Goal: Task Accomplishment & Management: Use online tool/utility

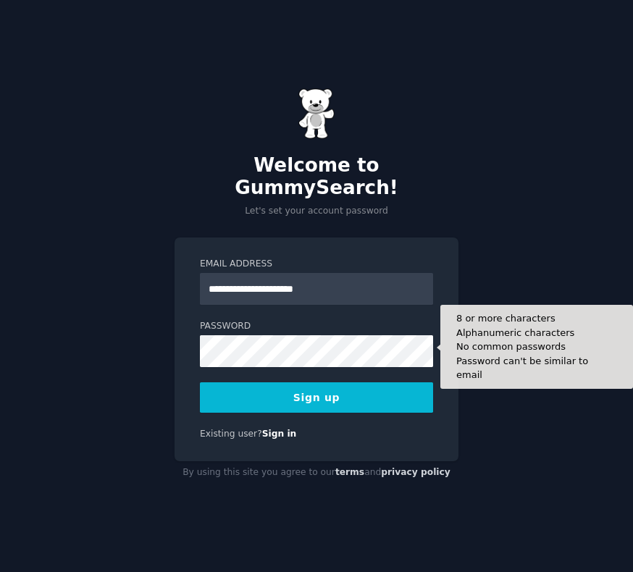
type input "**********"
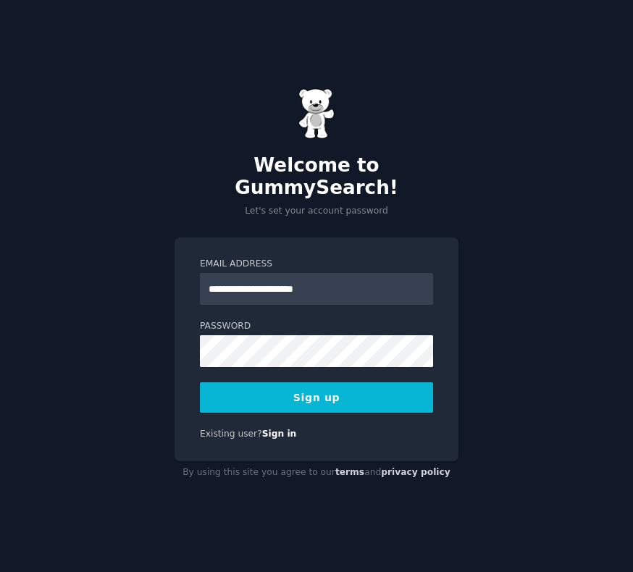
click at [322, 392] on button "Sign up" at bounding box center [316, 397] width 233 height 30
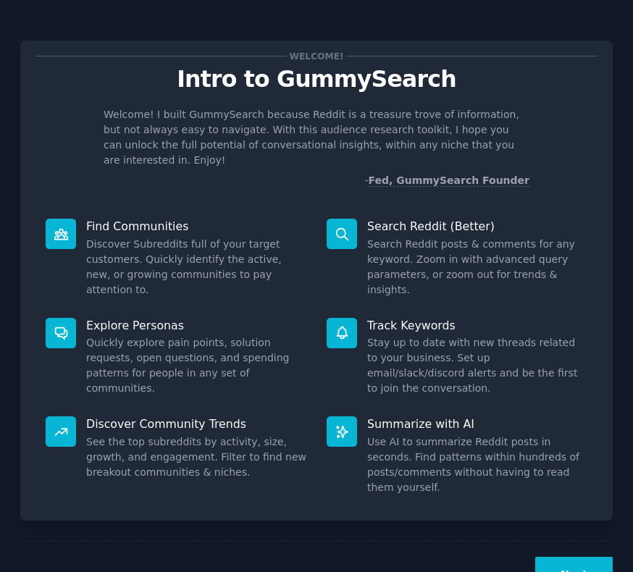
click at [587, 557] on button "Next" at bounding box center [573, 574] width 77 height 35
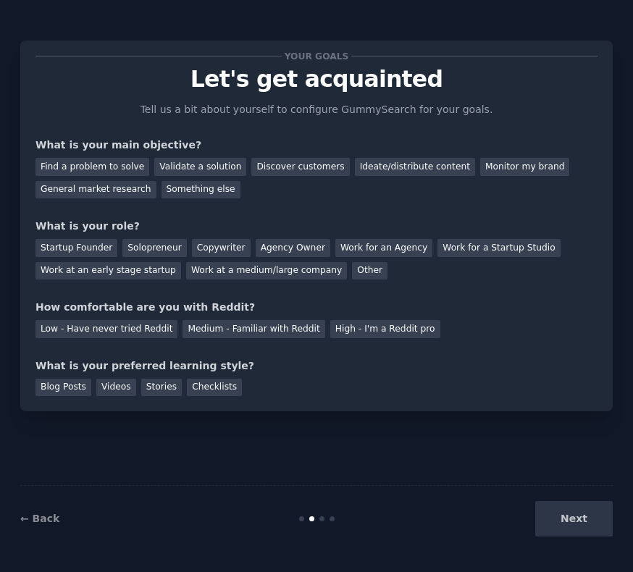
click at [572, 520] on div "Next" at bounding box center [514, 518] width 198 height 35
click at [295, 168] on div "Discover customers" at bounding box center [300, 167] width 98 height 18
click at [186, 165] on div "Validate a solution" at bounding box center [200, 167] width 92 height 18
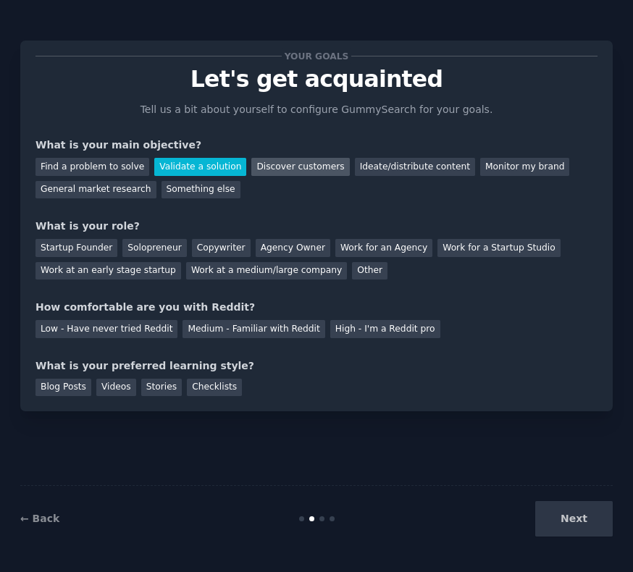
click at [280, 164] on div "Discover customers" at bounding box center [300, 167] width 98 height 18
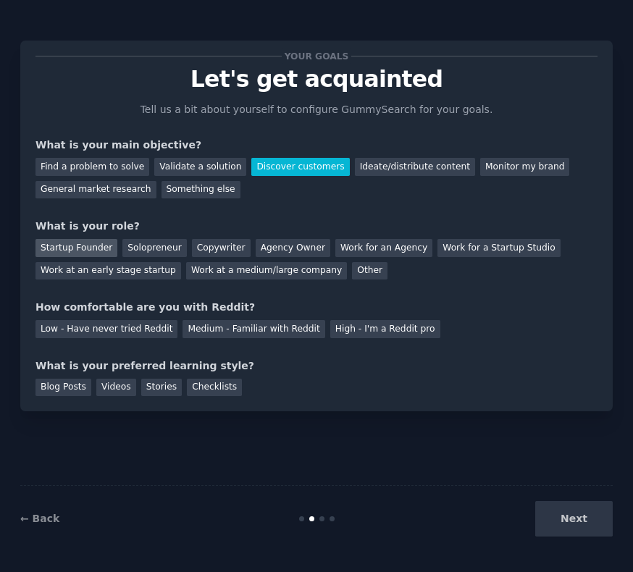
click at [79, 246] on div "Startup Founder" at bounding box center [76, 248] width 82 height 18
click at [124, 329] on div "Low - Have never tried Reddit" at bounding box center [106, 329] width 142 height 18
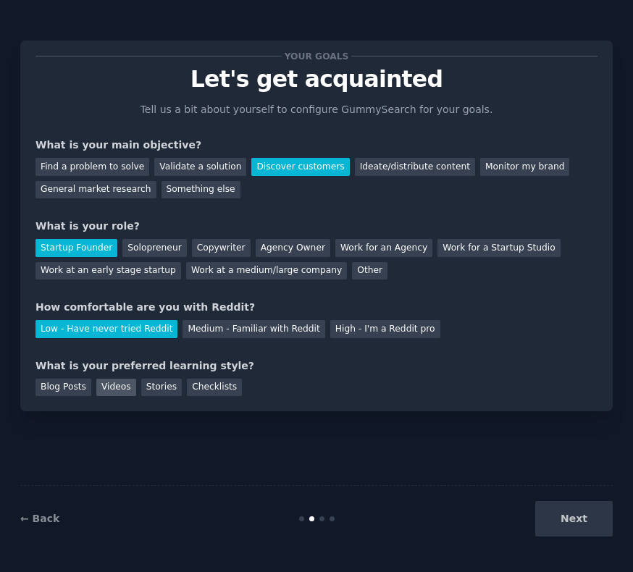
click at [111, 387] on div "Videos" at bounding box center [116, 387] width 40 height 18
click at [575, 522] on button "Next" at bounding box center [573, 518] width 77 height 35
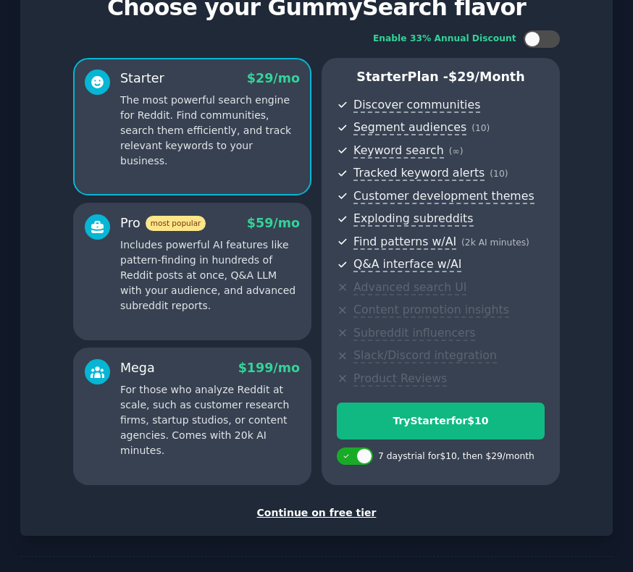
scroll to position [37, 0]
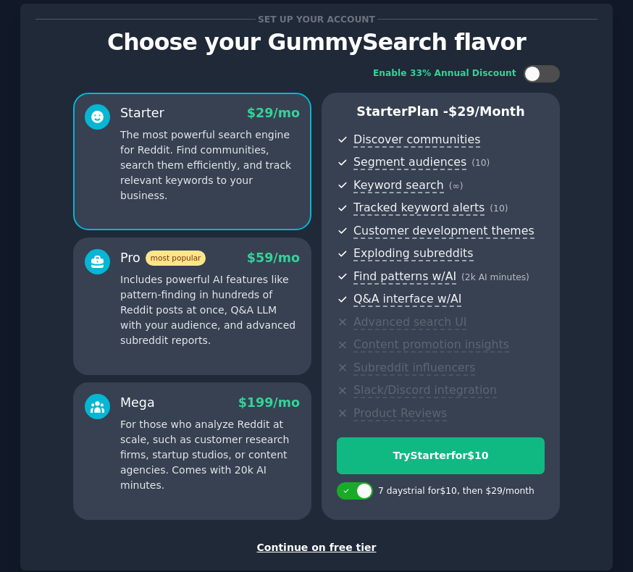
click at [306, 549] on div "Continue on free tier" at bounding box center [316, 547] width 562 height 15
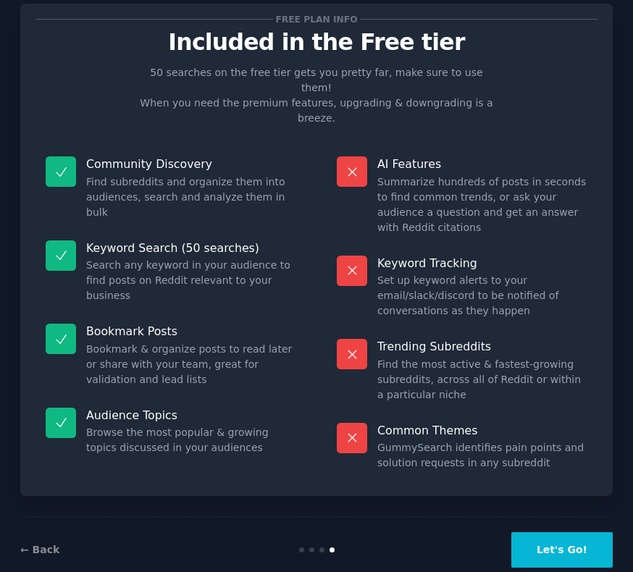
click at [545, 532] on button "Let's Go!" at bounding box center [561, 549] width 101 height 35
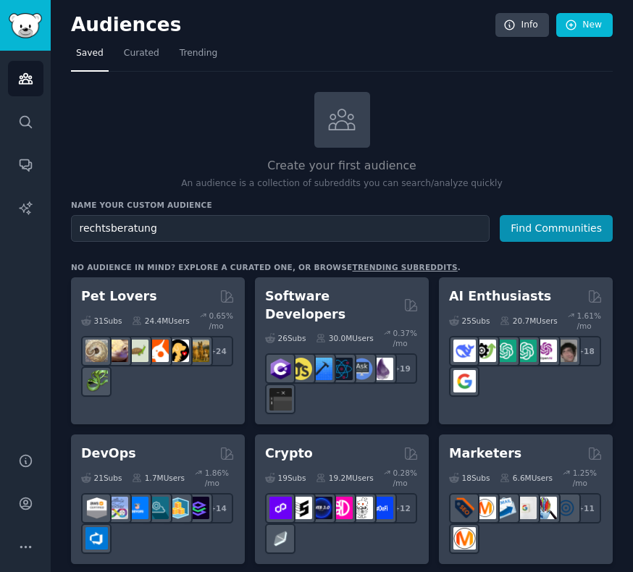
type input "rechtsberatung"
click at [499, 215] on button "Find Communities" at bounding box center [555, 228] width 113 height 27
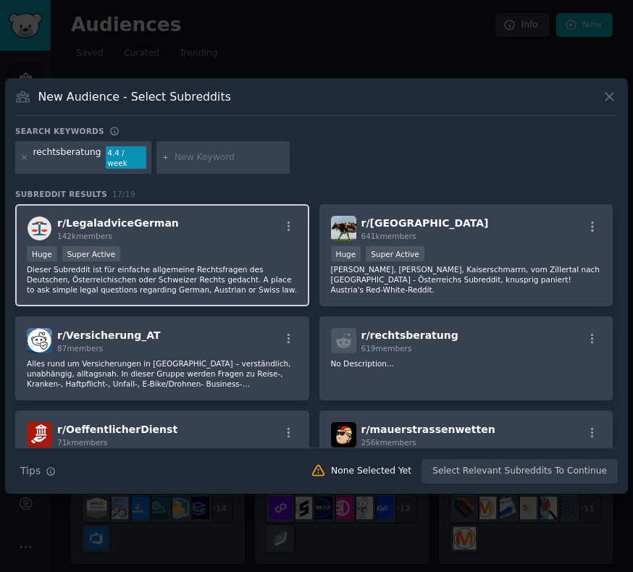
click at [212, 271] on p "Dieser Subreddit ist für einfache allgemeine Rechtsfragen des Deutschen, Österr…" at bounding box center [162, 279] width 271 height 30
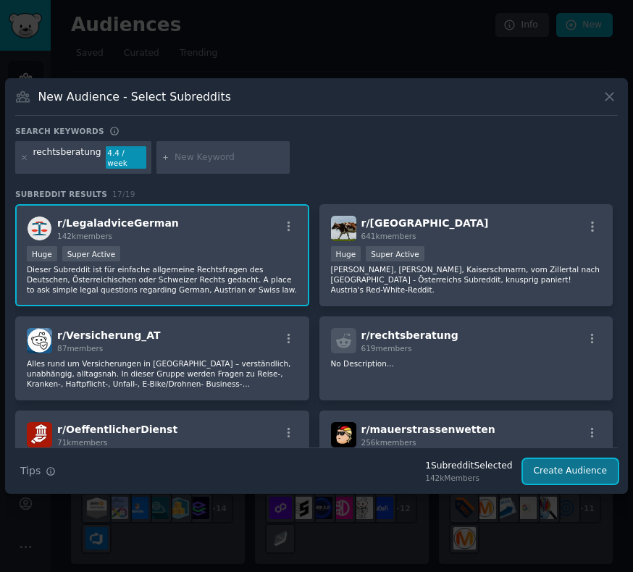
click at [551, 459] on button "Create Audience" at bounding box center [571, 471] width 96 height 25
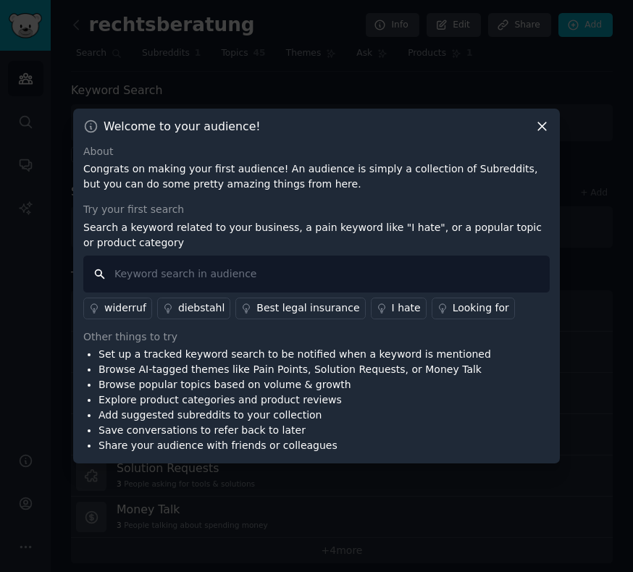
click at [297, 268] on input "text" at bounding box center [316, 273] width 466 height 37
type input "Rechtsberatung"
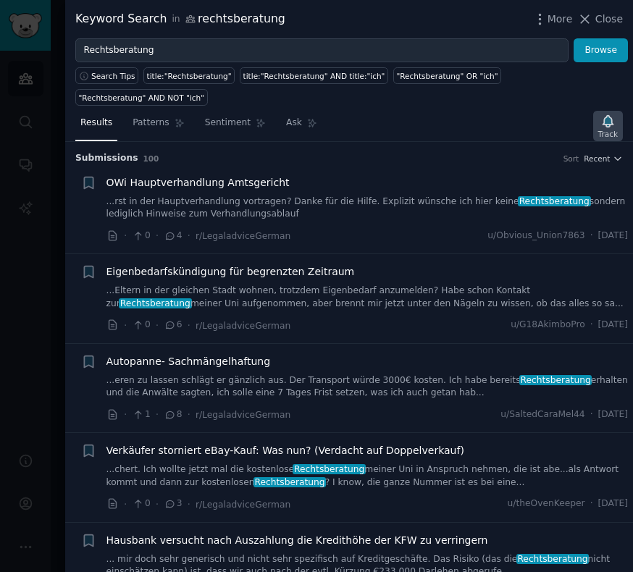
click at [613, 124] on icon "button" at bounding box center [607, 121] width 15 height 15
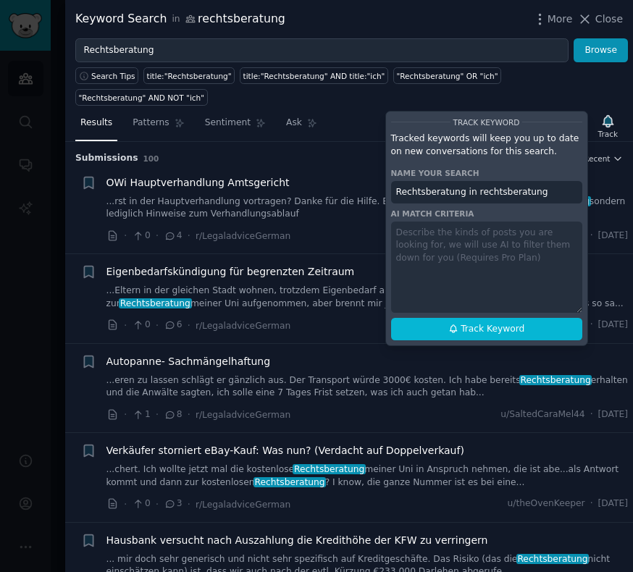
drag, startPoint x: 460, startPoint y: 193, endPoint x: 559, endPoint y: 202, distance: 99.6
click at [559, 202] on input "Rechtsberatung in rechtsberatung" at bounding box center [486, 192] width 191 height 23
click at [453, 240] on div "Track Keyword Tracked keywords will keep you up to date on new conversations fo…" at bounding box center [486, 228] width 203 height 235
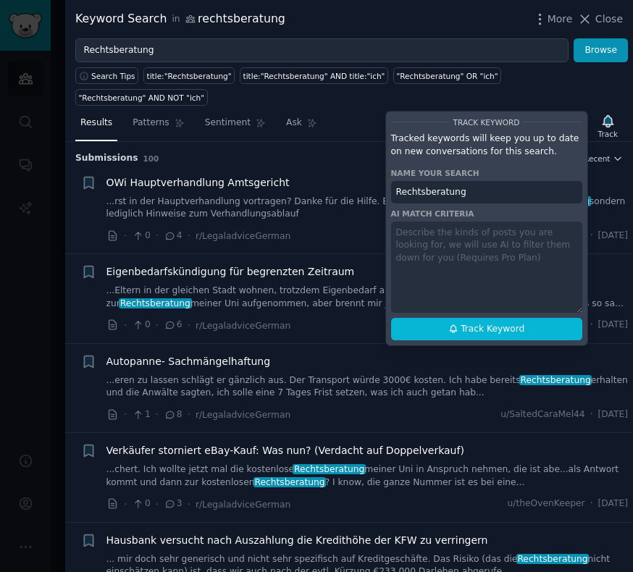
click at [452, 240] on div "Track Keyword Tracked keywords will keep you up to date on new conversations fo…" at bounding box center [486, 228] width 203 height 235
click at [423, 332] on button "Track Keyword" at bounding box center [486, 329] width 191 height 23
type input "Rechtsberatung"
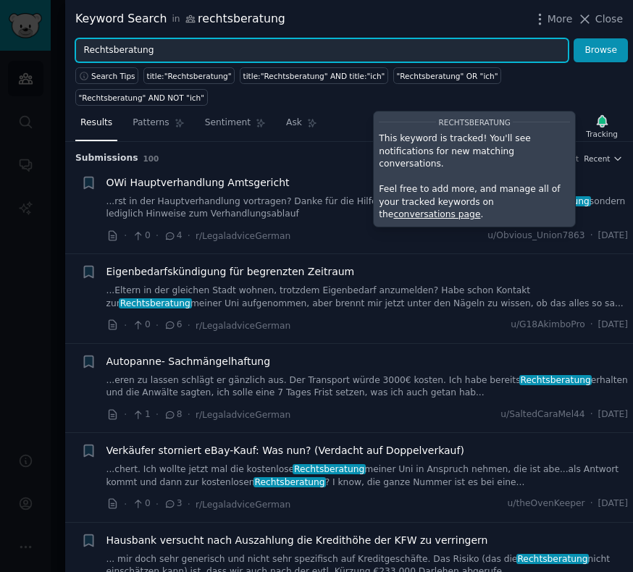
click at [170, 46] on input "Rechtsberatung" at bounding box center [321, 50] width 493 height 25
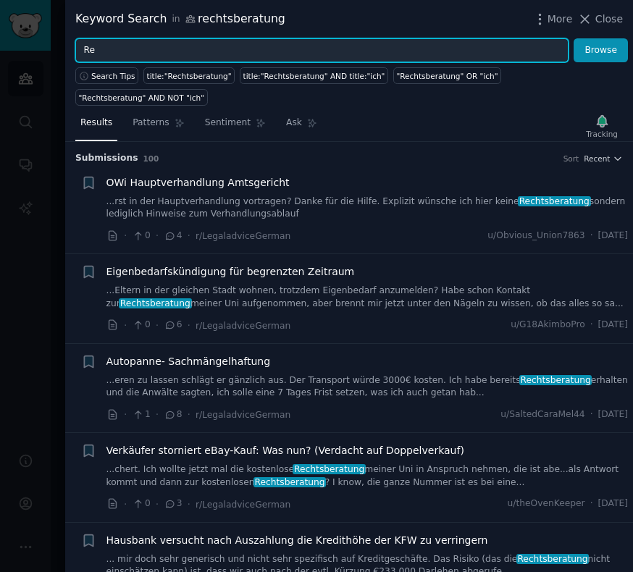
type input "R"
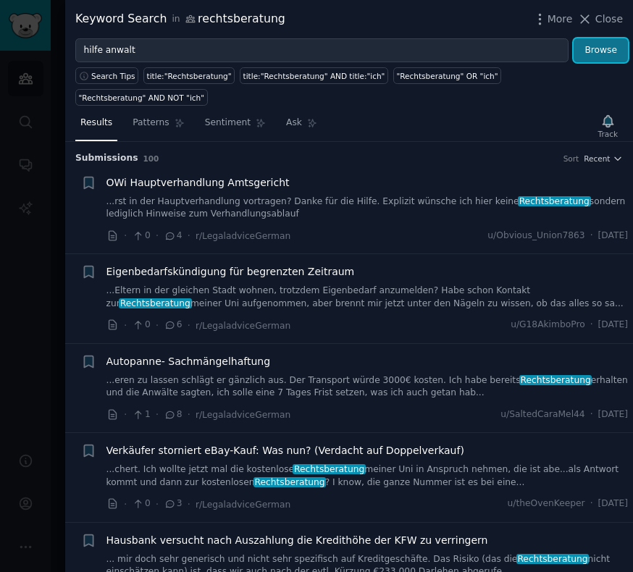
click at [591, 51] on button "Browse" at bounding box center [600, 50] width 54 height 25
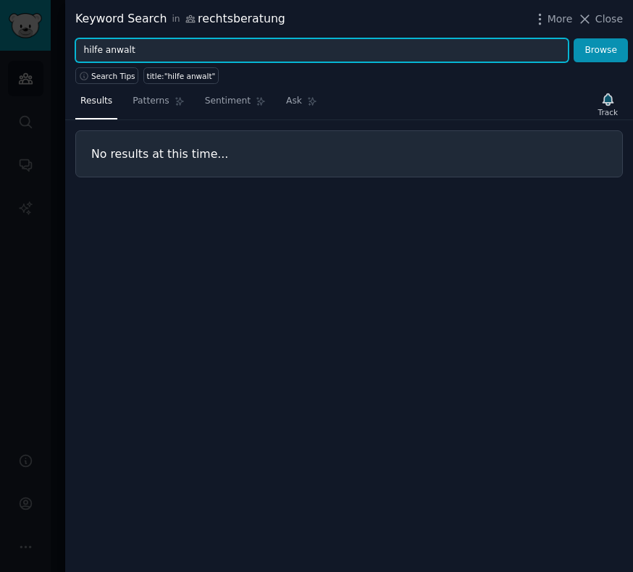
click at [103, 48] on input "hilfe anwalt" at bounding box center [321, 50] width 493 height 25
type input "s"
click at [573, 38] on button "Browse" at bounding box center [600, 50] width 54 height 25
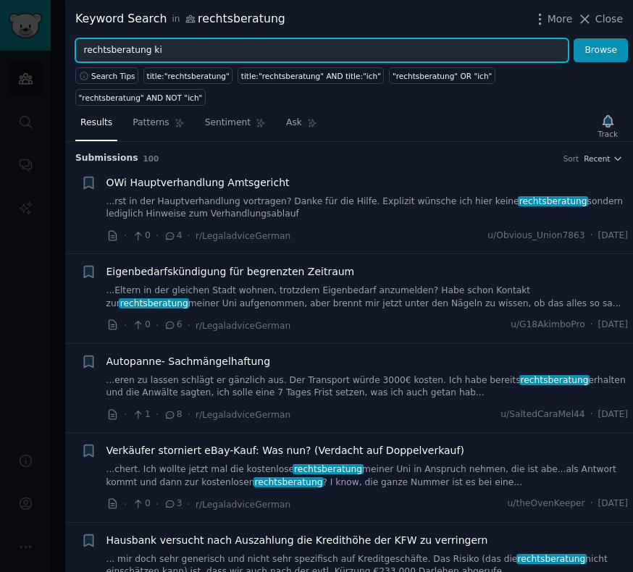
click at [573, 38] on button "Browse" at bounding box center [600, 50] width 54 height 25
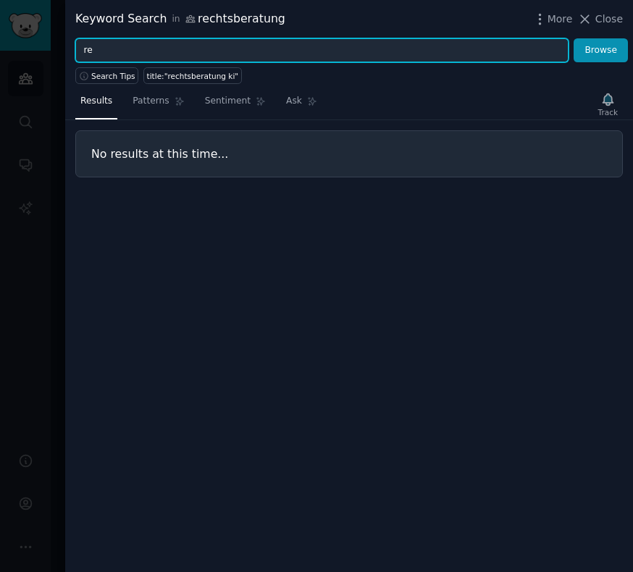
type input "r"
type input "anwalt"
click at [573, 38] on button "Browse" at bounding box center [600, 50] width 54 height 25
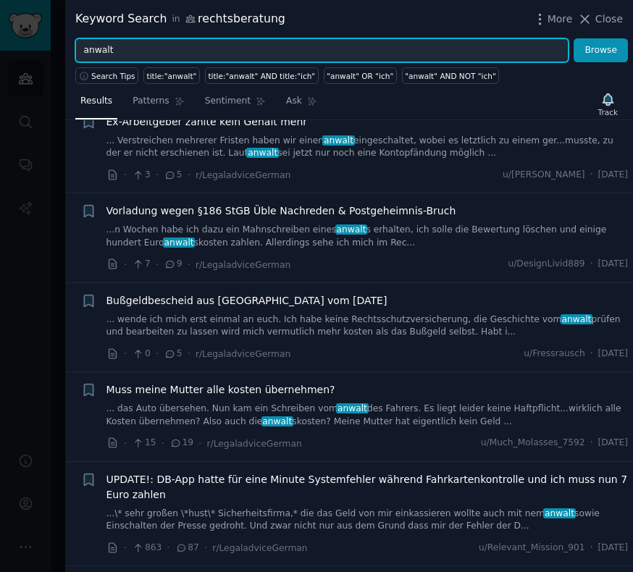
scroll to position [32, 0]
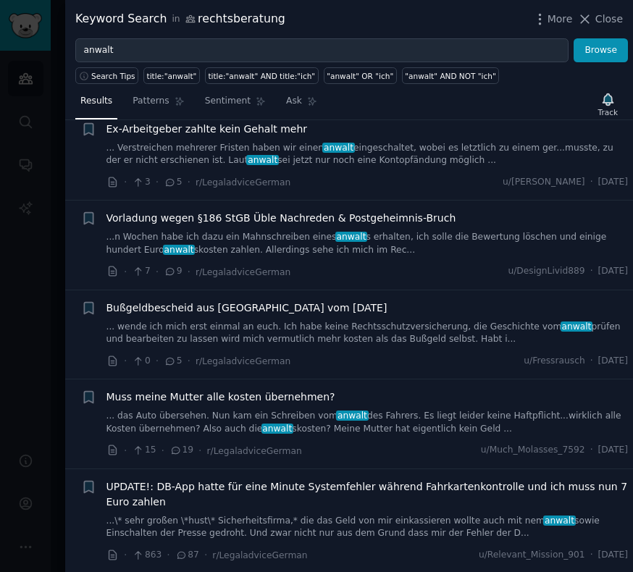
click at [200, 220] on span "Vorladung wegen §186 StGB Üble Nachreden & Postgeheimnis-Bruch" at bounding box center [281, 218] width 350 height 15
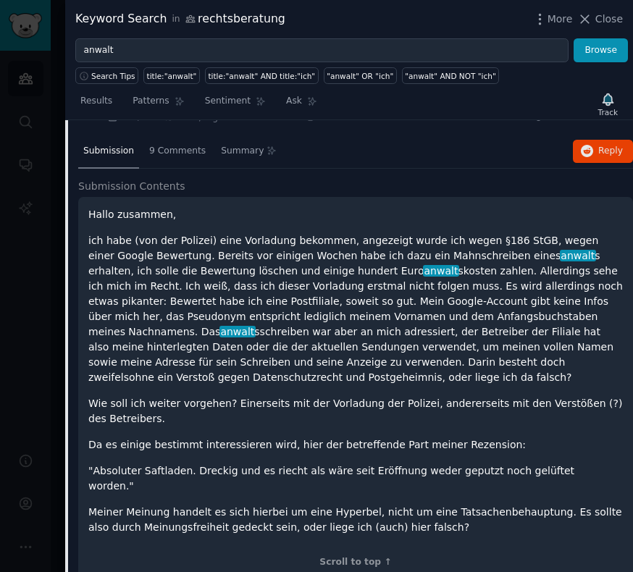
scroll to position [188, 0]
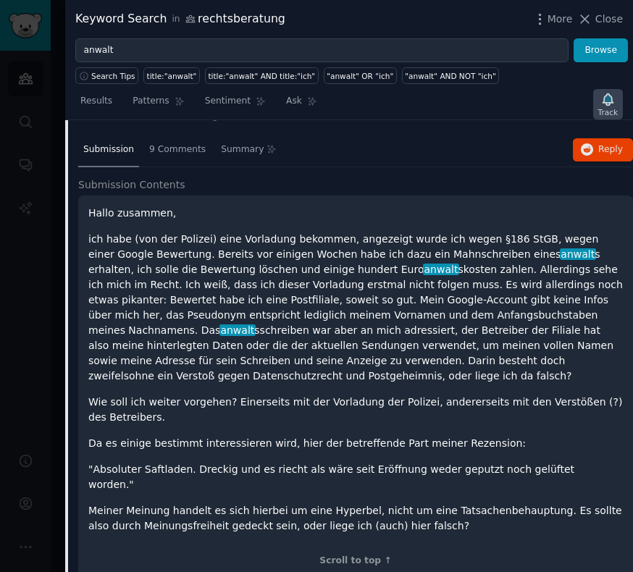
click at [606, 106] on icon "button" at bounding box center [607, 99] width 15 height 15
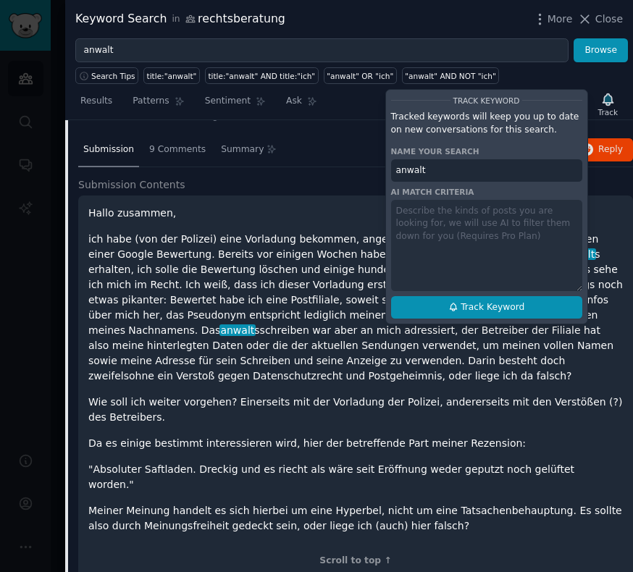
click at [474, 308] on span "Track Keyword" at bounding box center [492, 307] width 64 height 13
type input "anwalt"
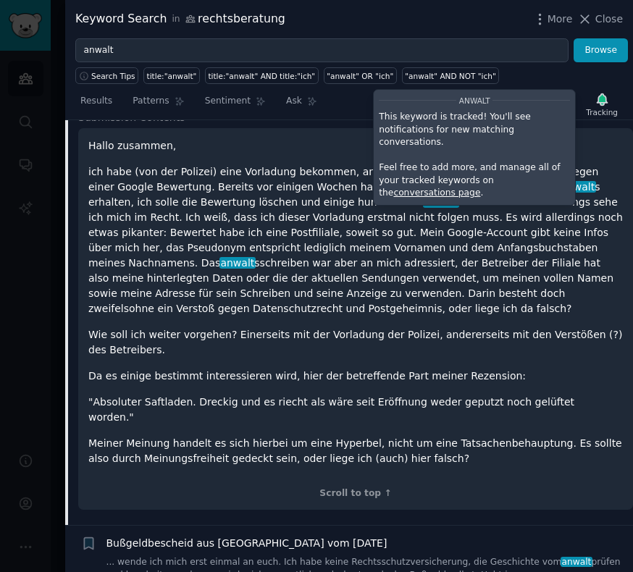
scroll to position [253, 0]
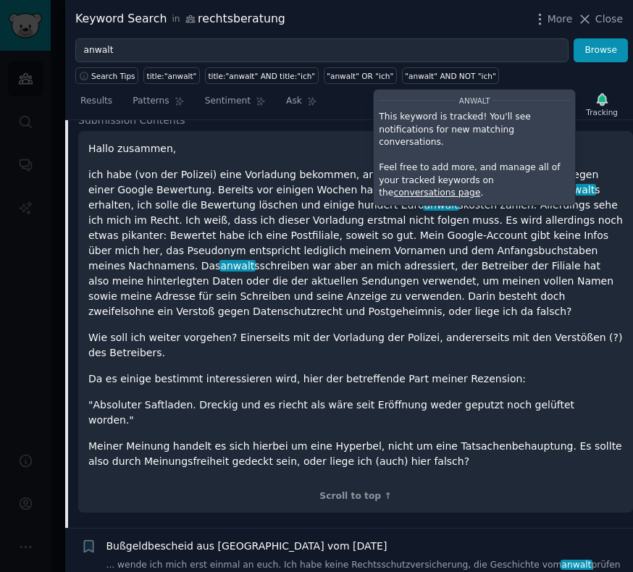
click at [208, 300] on p "ich habe (von der Polizei) eine Vorladung bekommen, angezeigt wurde ich wegen §…" at bounding box center [355, 243] width 534 height 152
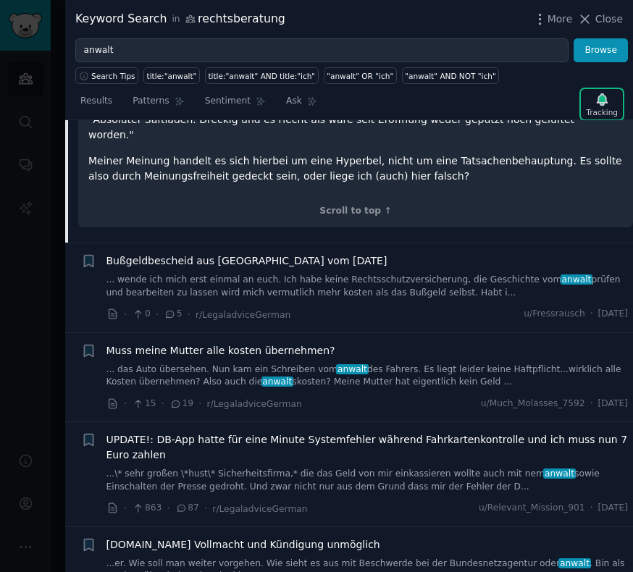
scroll to position [581, 0]
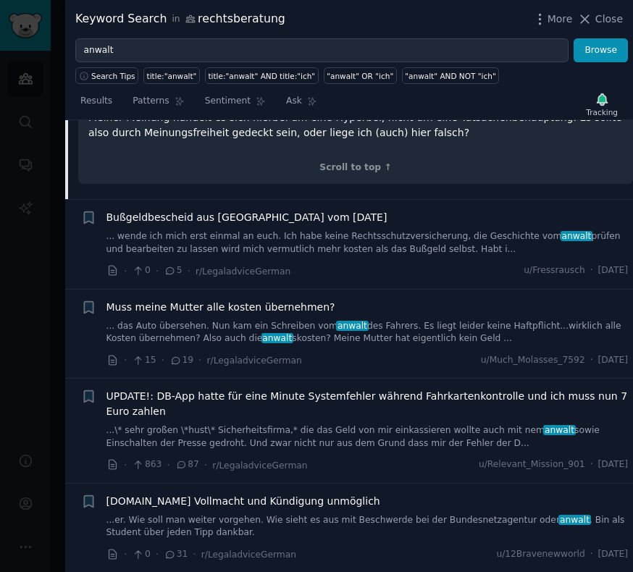
click at [249, 210] on span "Bußgeldbescheid aus [GEOGRAPHIC_DATA] vom [DATE]" at bounding box center [246, 217] width 281 height 15
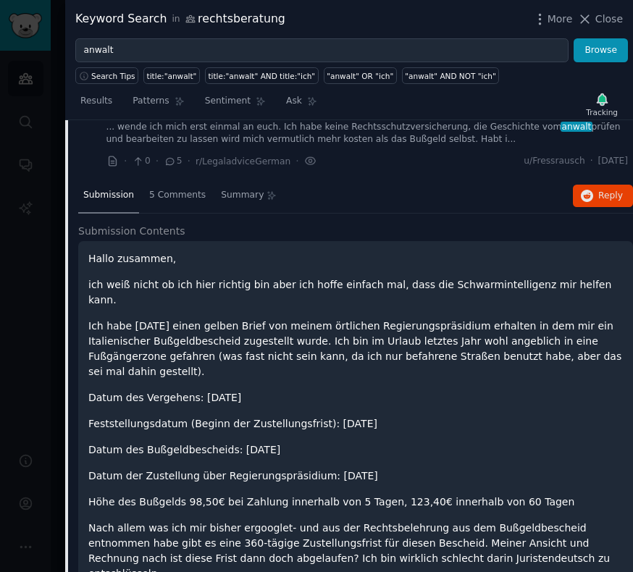
scroll to position [201, 0]
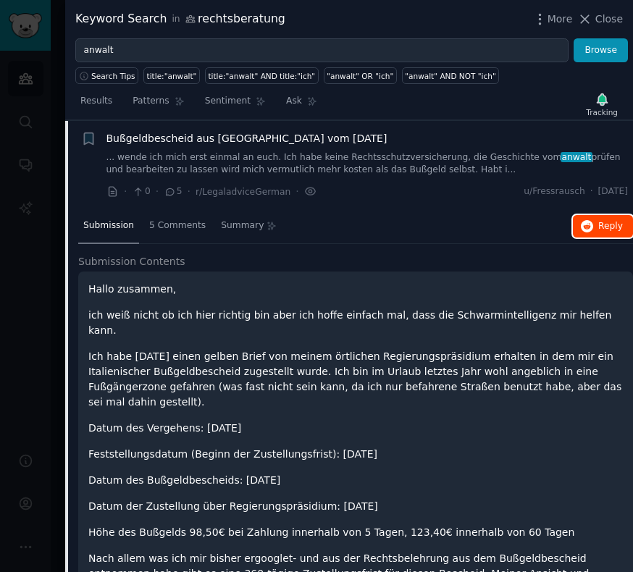
click at [600, 228] on span "Reply on Reddit" at bounding box center [610, 226] width 25 height 13
